Goal: Transaction & Acquisition: Download file/media

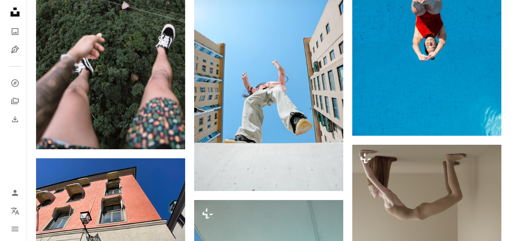
scroll to position [5300, 0]
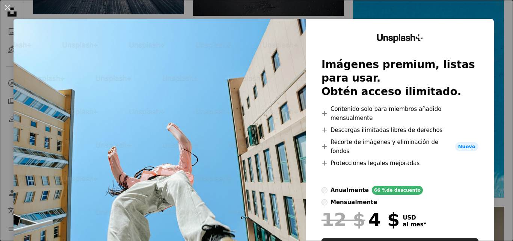
click at [220, 34] on img at bounding box center [160, 156] width 292 height 275
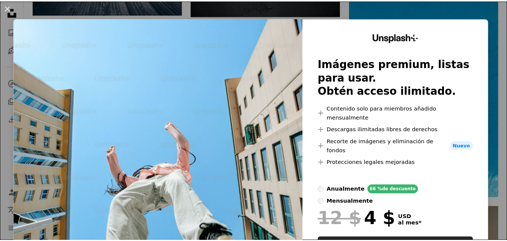
scroll to position [0, 0]
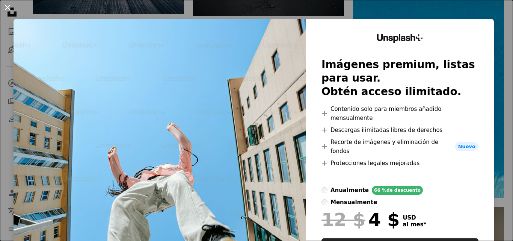
click at [8, 6] on button "An X shape" at bounding box center [7, 7] width 9 height 9
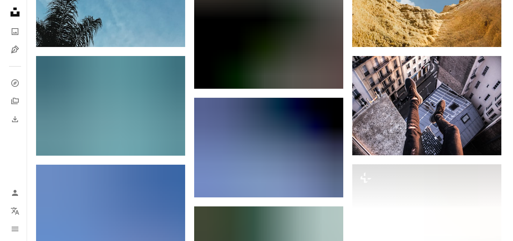
scroll to position [8527, 0]
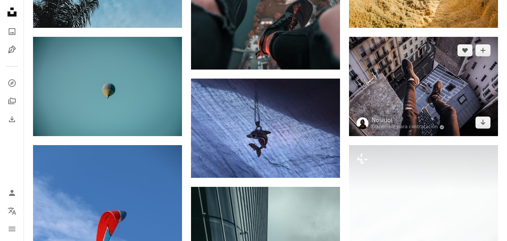
click at [434, 109] on img at bounding box center [423, 86] width 149 height 99
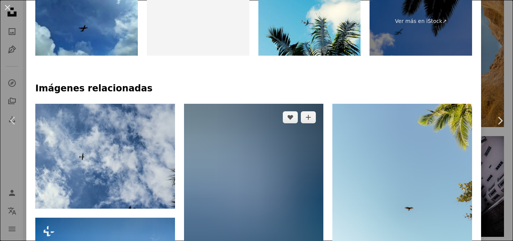
scroll to position [488, 0]
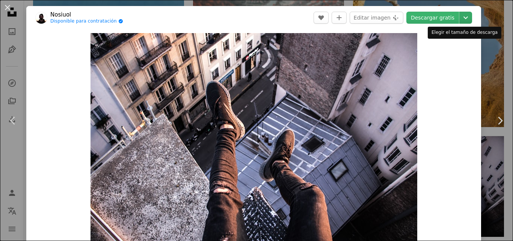
click at [463, 17] on icon "Elegir el tamaño de descarga" at bounding box center [465, 18] width 5 height 3
click at [447, 118] on dialog "An X shape Chevron left Chevron right Nosiuol Disponible para contratación A ch…" at bounding box center [256, 120] width 513 height 241
click at [456, 72] on div "Zoom in" at bounding box center [253, 141] width 455 height 225
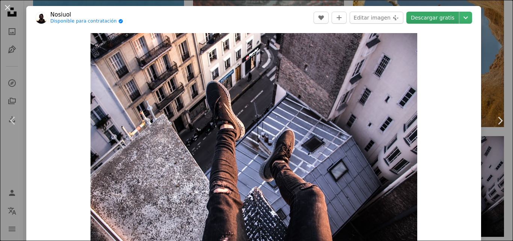
click at [434, 18] on link "Descargar gratis" at bounding box center [432, 18] width 53 height 12
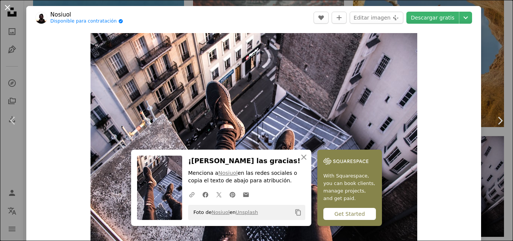
click at [10, 7] on button "An X shape" at bounding box center [7, 7] width 9 height 9
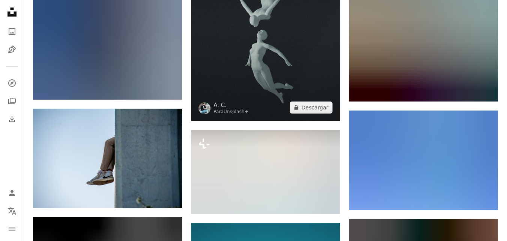
scroll to position [12131, 0]
